Goal: Check status: Check status

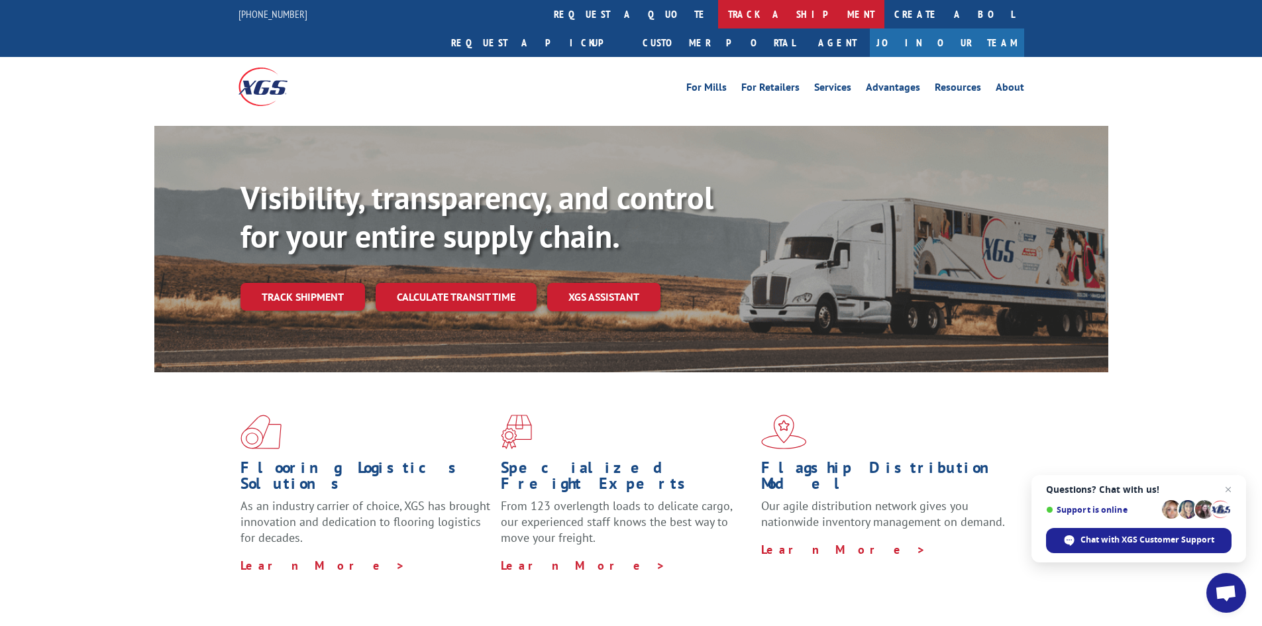
click at [718, 9] on link "track a shipment" at bounding box center [801, 14] width 166 height 28
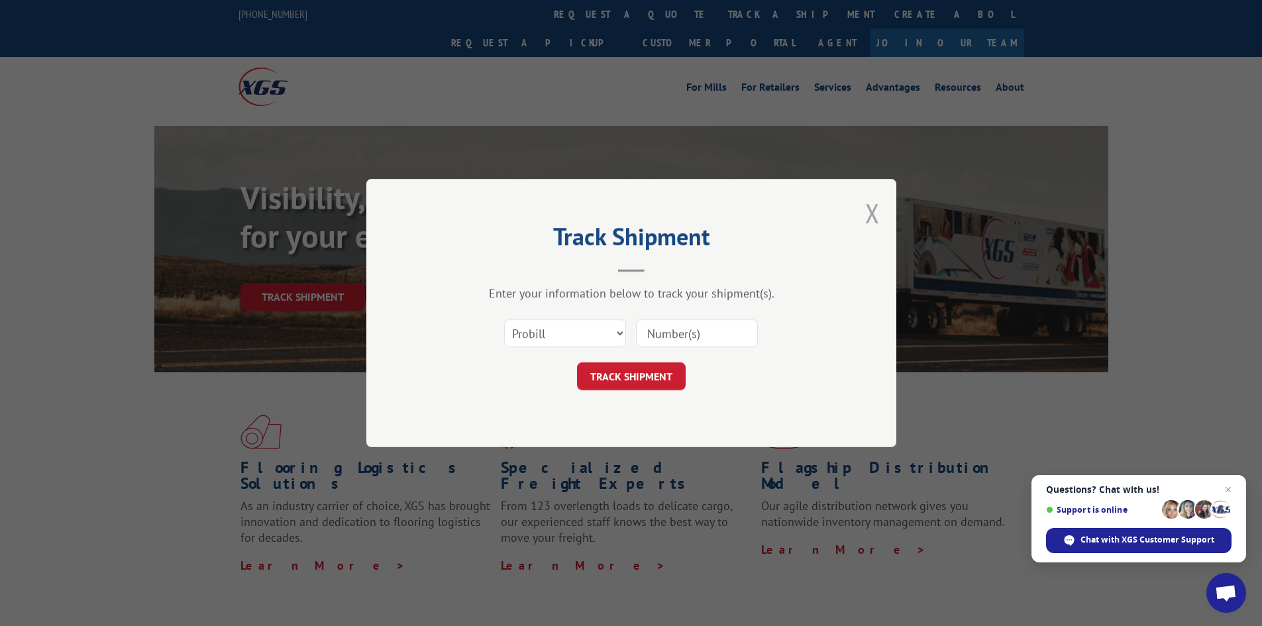
click at [874, 217] on button "Close modal" at bounding box center [872, 212] width 15 height 35
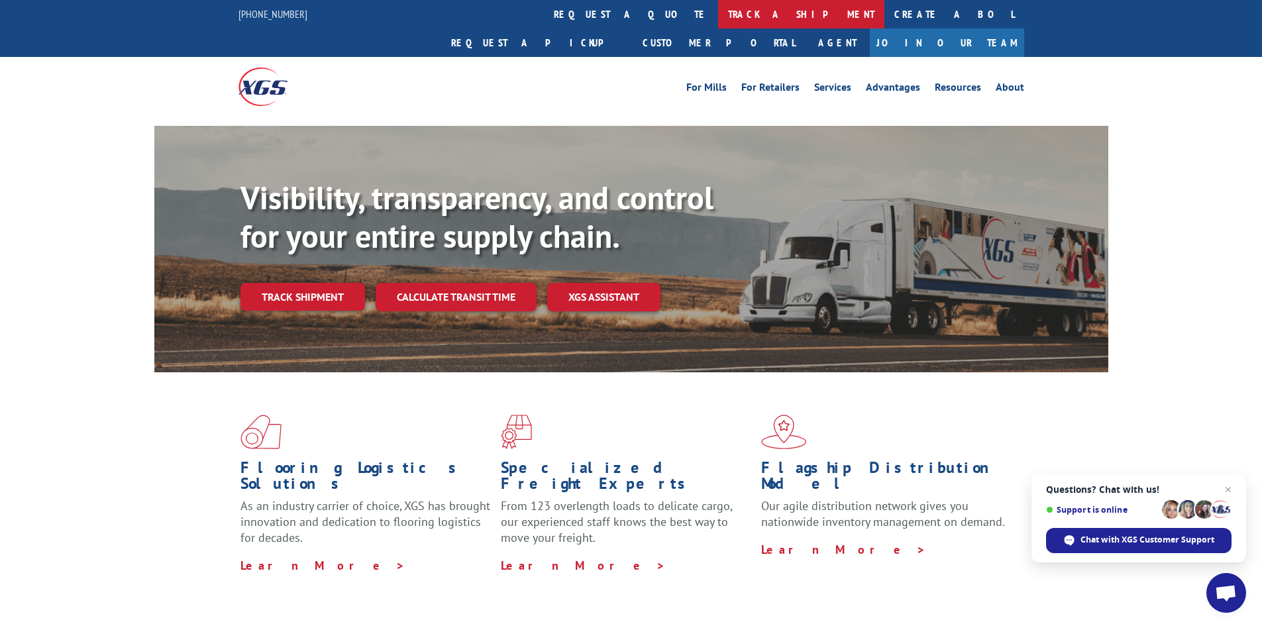
click at [718, 26] on link "track a shipment" at bounding box center [801, 14] width 166 height 28
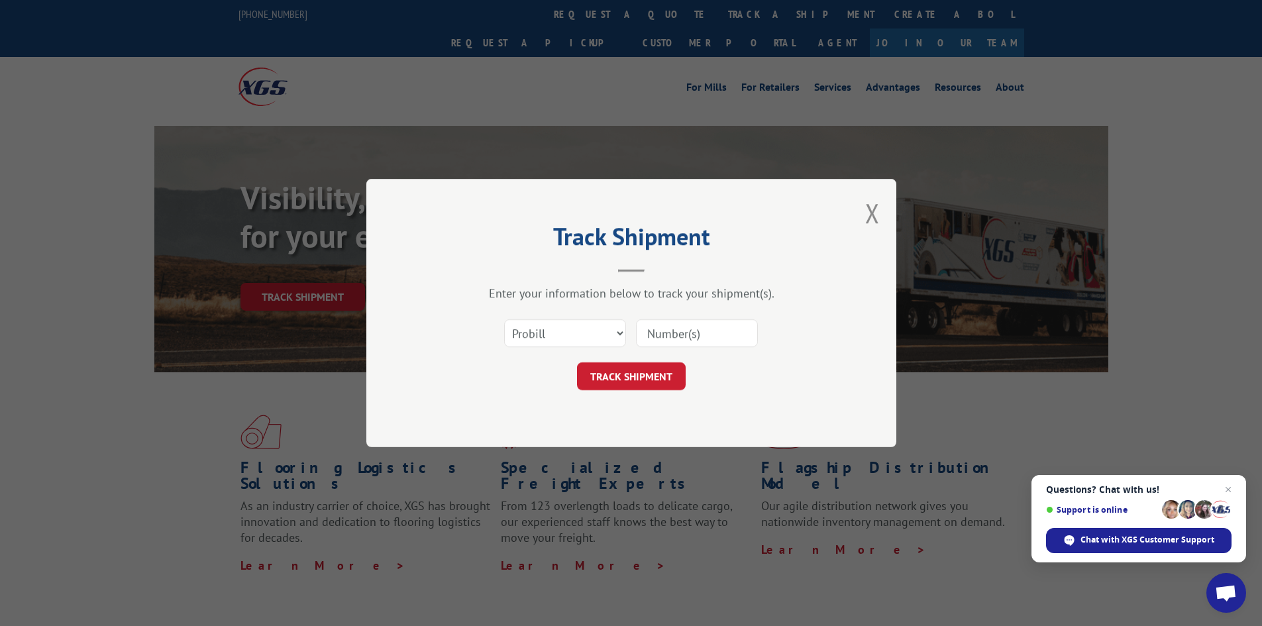
click at [709, 325] on input at bounding box center [697, 333] width 122 height 28
paste input "PU00062844"
type input "PU00062844"
click button "TRACK SHIPMENT" at bounding box center [631, 376] width 109 height 28
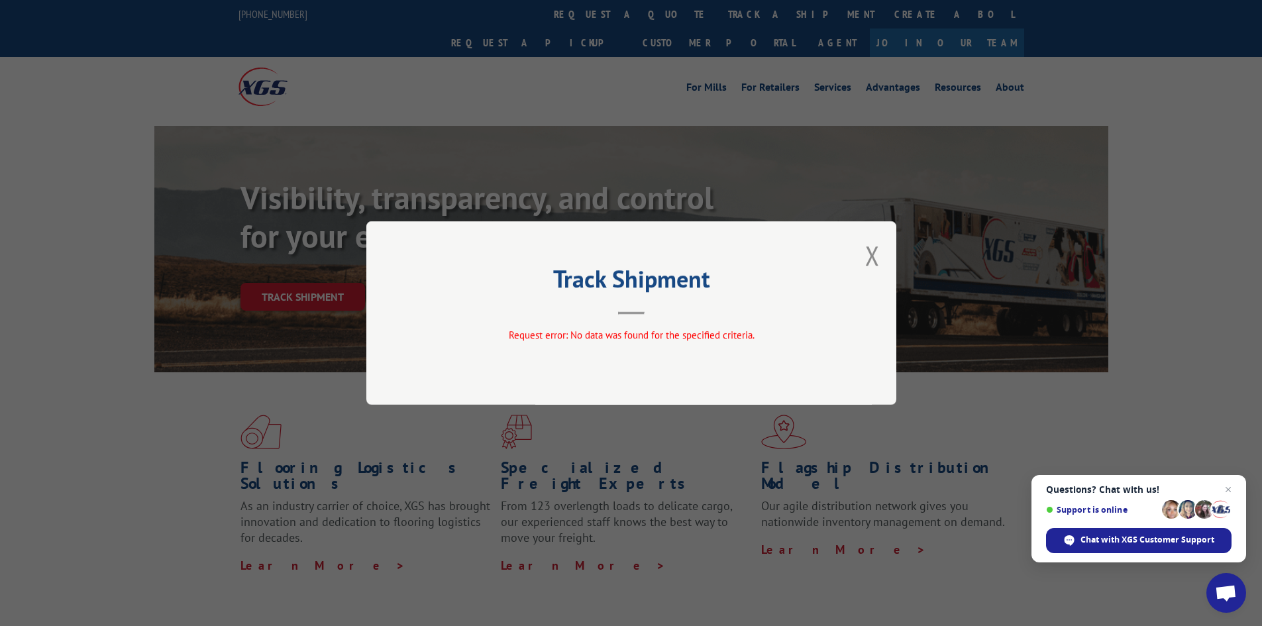
click at [634, 313] on hr at bounding box center [631, 313] width 26 height 3
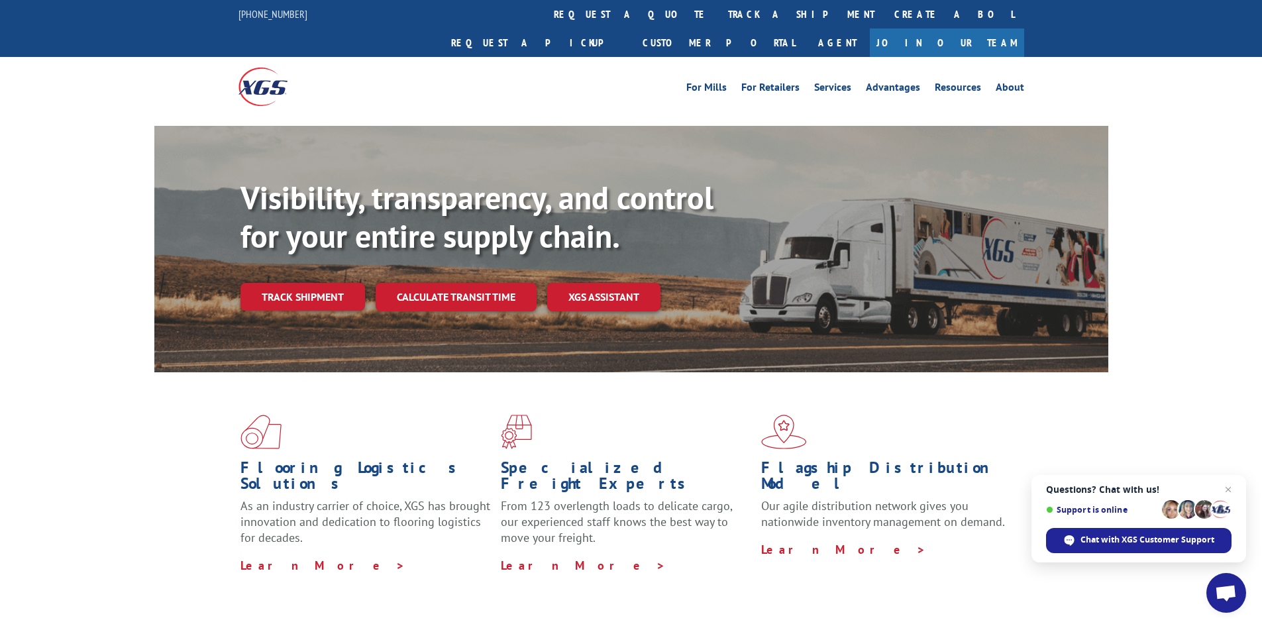
click at [718, 14] on link "track a shipment" at bounding box center [801, 14] width 166 height 28
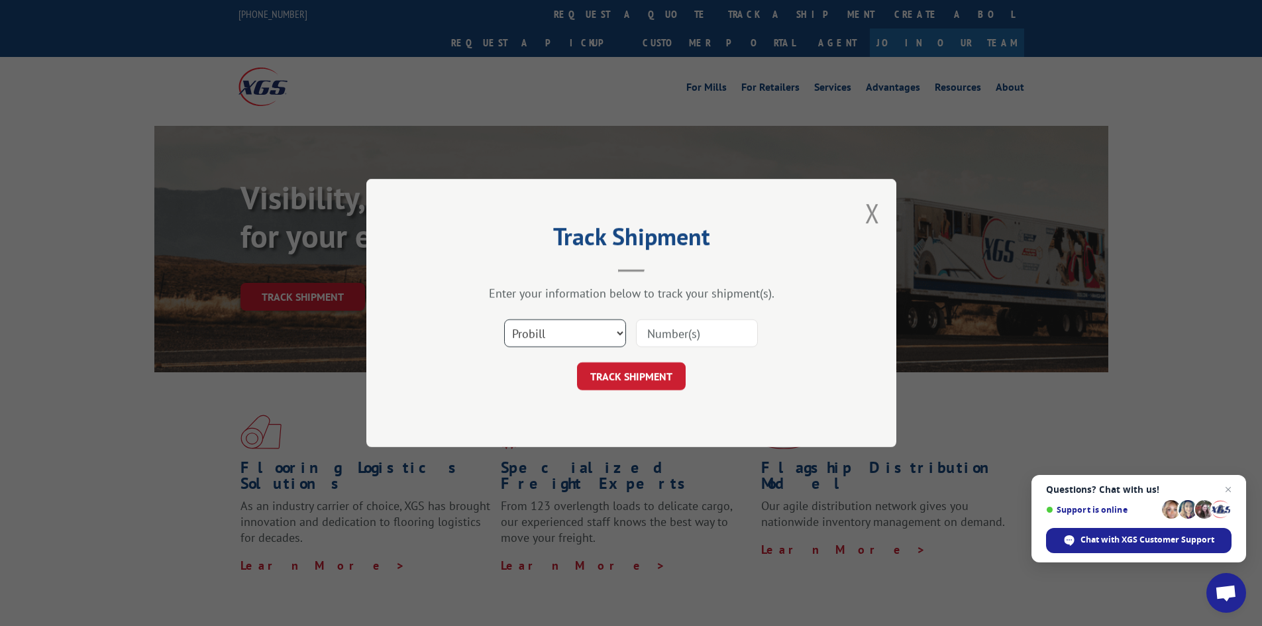
click at [587, 333] on select "Select category... Probill BOL PO" at bounding box center [565, 333] width 122 height 28
select select "bol"
click at [504, 319] on select "Select category... Probill BOL PO" at bounding box center [565, 333] width 122 height 28
click at [672, 328] on input at bounding box center [697, 333] width 122 height 28
paste input "08210935"
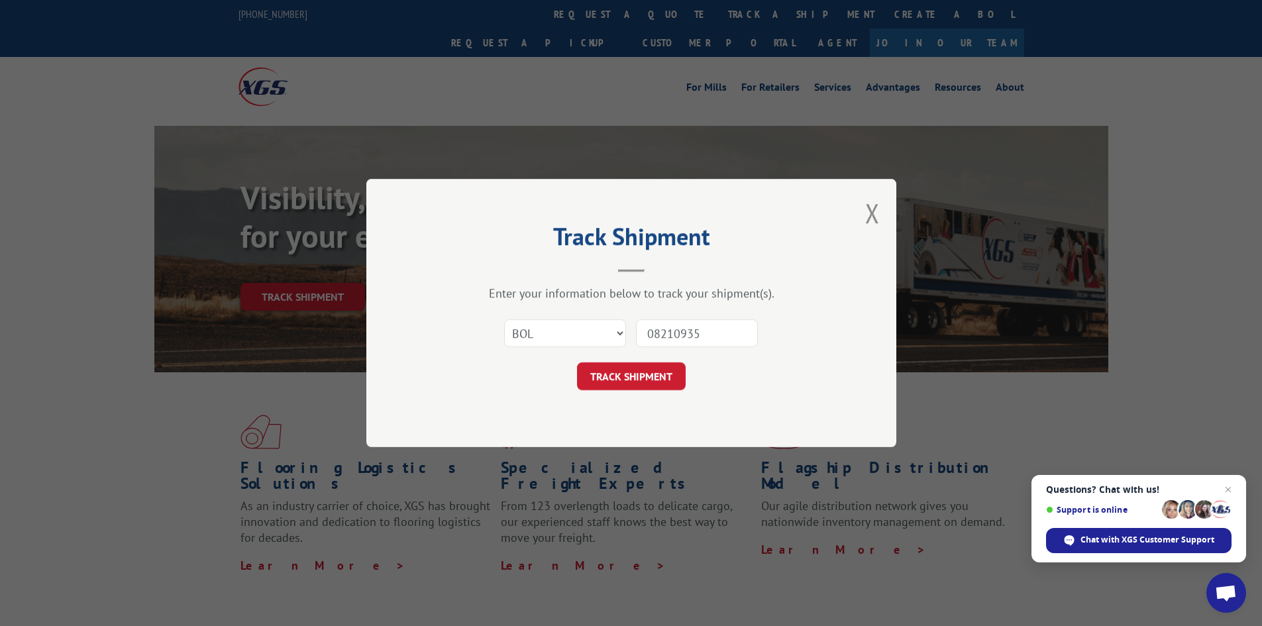
type input "08210935"
click at [630, 391] on div "Track Shipment Enter your information below to track your shipment(s). Select c…" at bounding box center [631, 313] width 530 height 268
click at [630, 382] on button "TRACK SHIPMENT" at bounding box center [631, 376] width 109 height 28
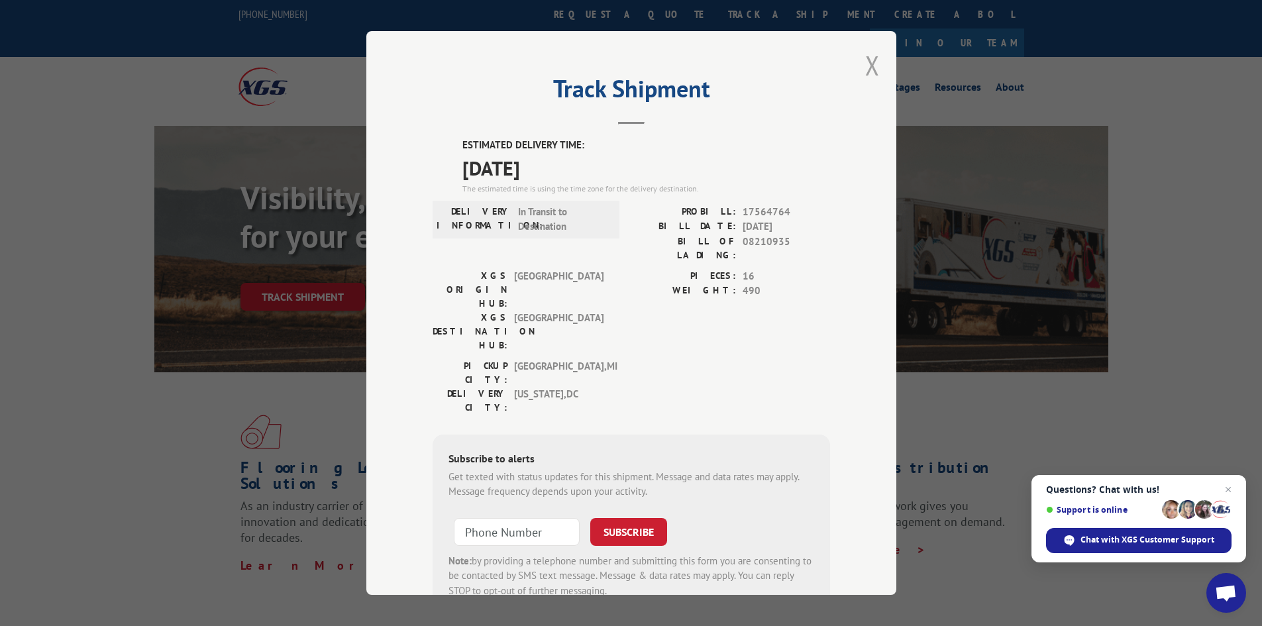
click at [866, 63] on button "Close modal" at bounding box center [872, 65] width 15 height 35
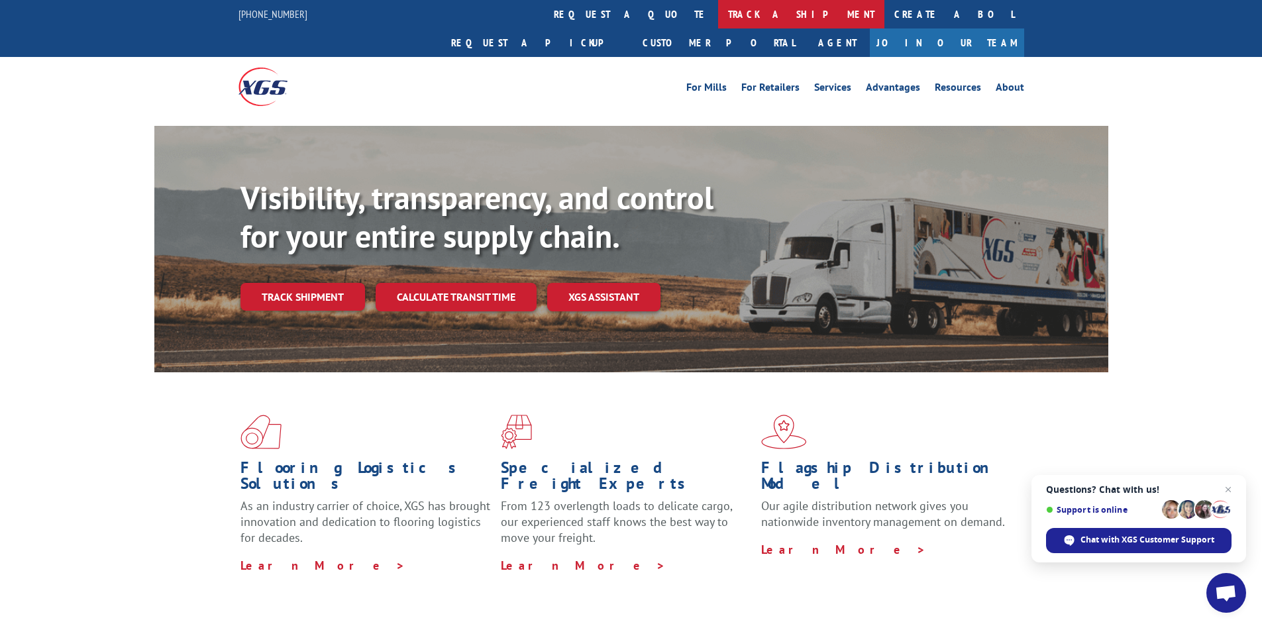
click at [718, 14] on link "track a shipment" at bounding box center [801, 14] width 166 height 28
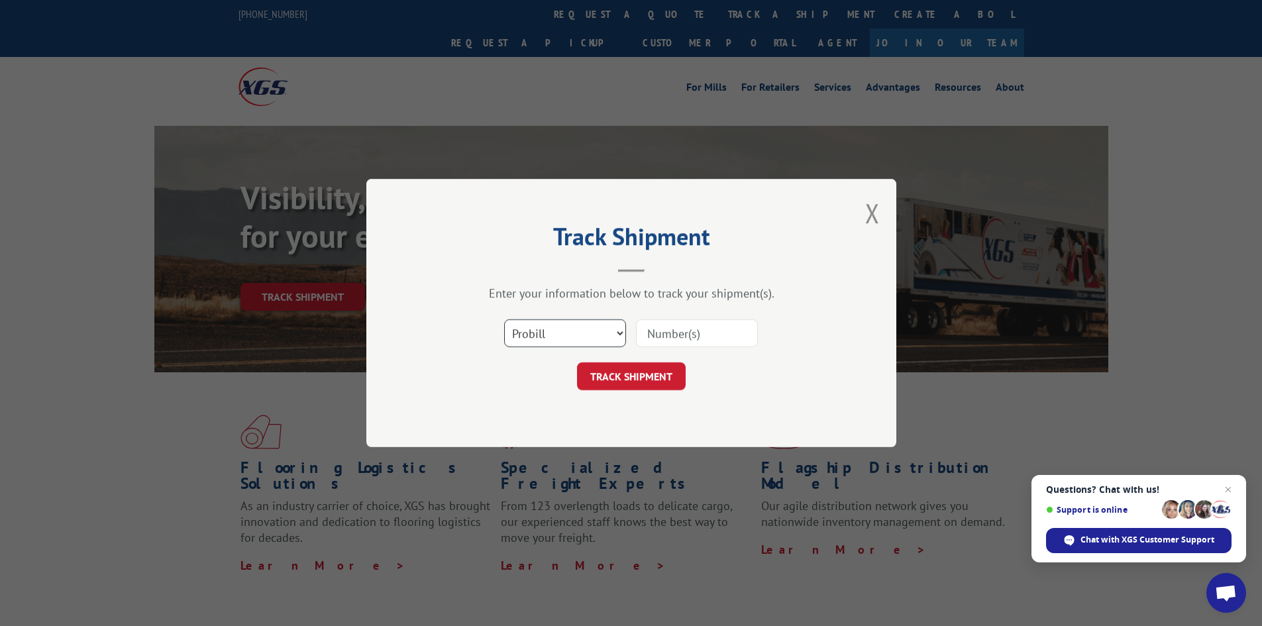
click at [560, 324] on select "Select category... Probill BOL PO" at bounding box center [565, 333] width 122 height 28
select select "bol"
click at [504, 319] on select "Select category... Probill BOL PO" at bounding box center [565, 333] width 122 height 28
click at [672, 338] on input at bounding box center [697, 333] width 122 height 28
paste input "08210935"
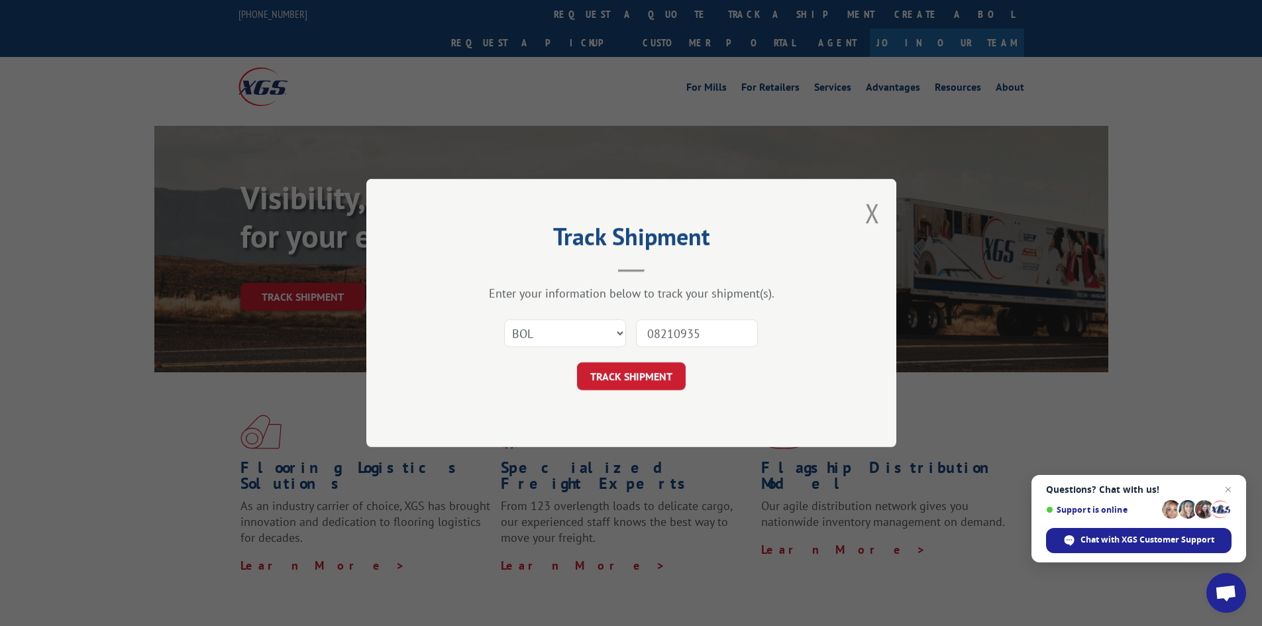
type input "08210935"
click at [876, 213] on button "Close modal" at bounding box center [872, 212] width 15 height 35
